Goal: Check status: Check status

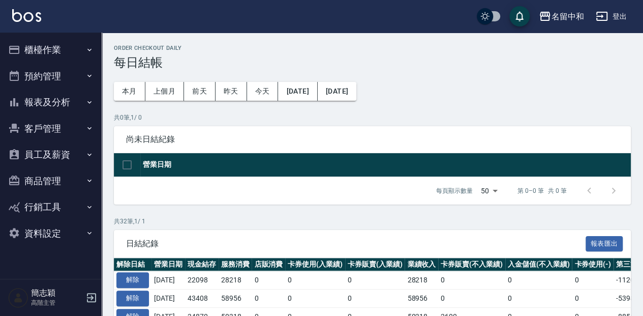
click at [45, 100] on button "報表及分析" at bounding box center [51, 102] width 94 height 26
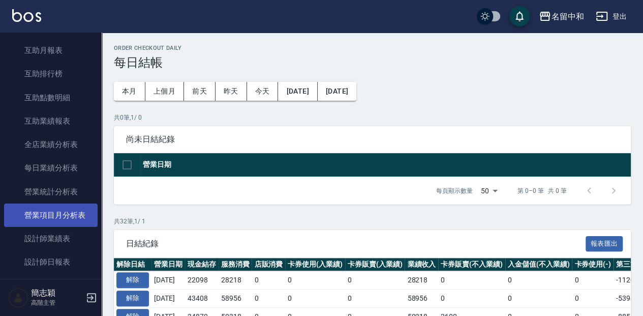
scroll to position [237, 0]
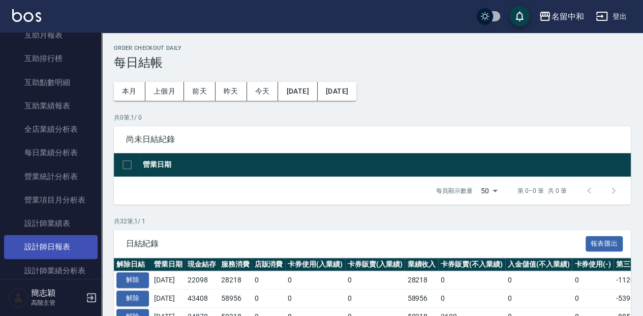
click at [56, 244] on link "設計師日報表" at bounding box center [51, 246] width 94 height 23
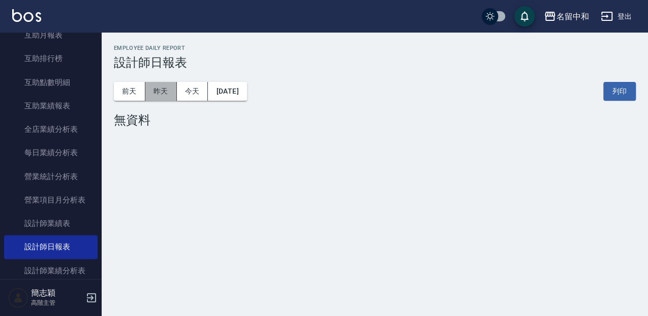
click at [161, 92] on button "昨天" at bounding box center [161, 91] width 32 height 19
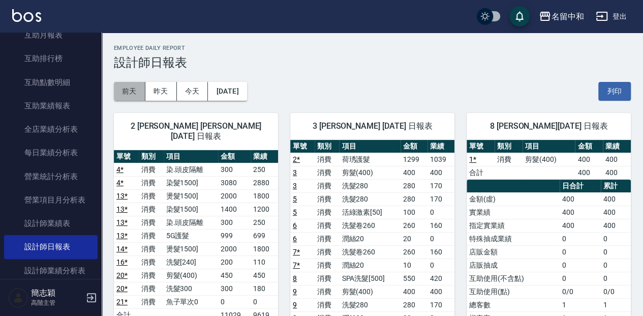
click at [132, 93] on button "前天" at bounding box center [130, 91] width 32 height 19
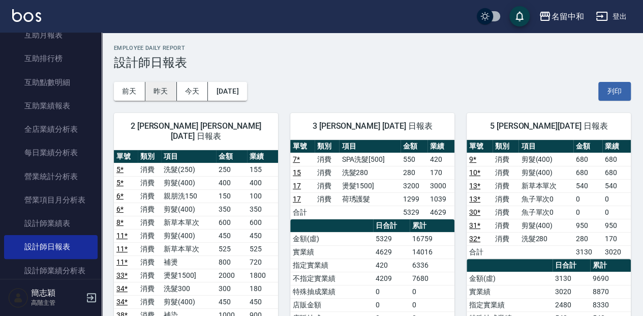
click at [166, 90] on button "昨天" at bounding box center [161, 91] width 32 height 19
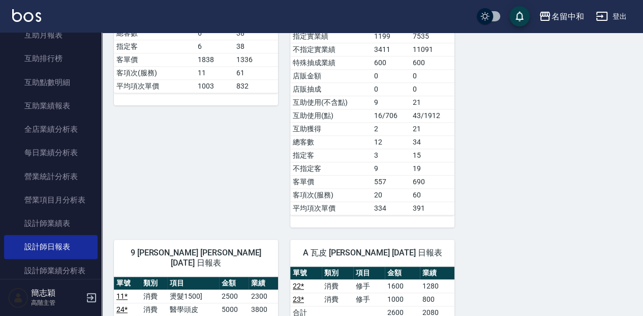
scroll to position [508, 0]
